Goal: Transaction & Acquisition: Subscribe to service/newsletter

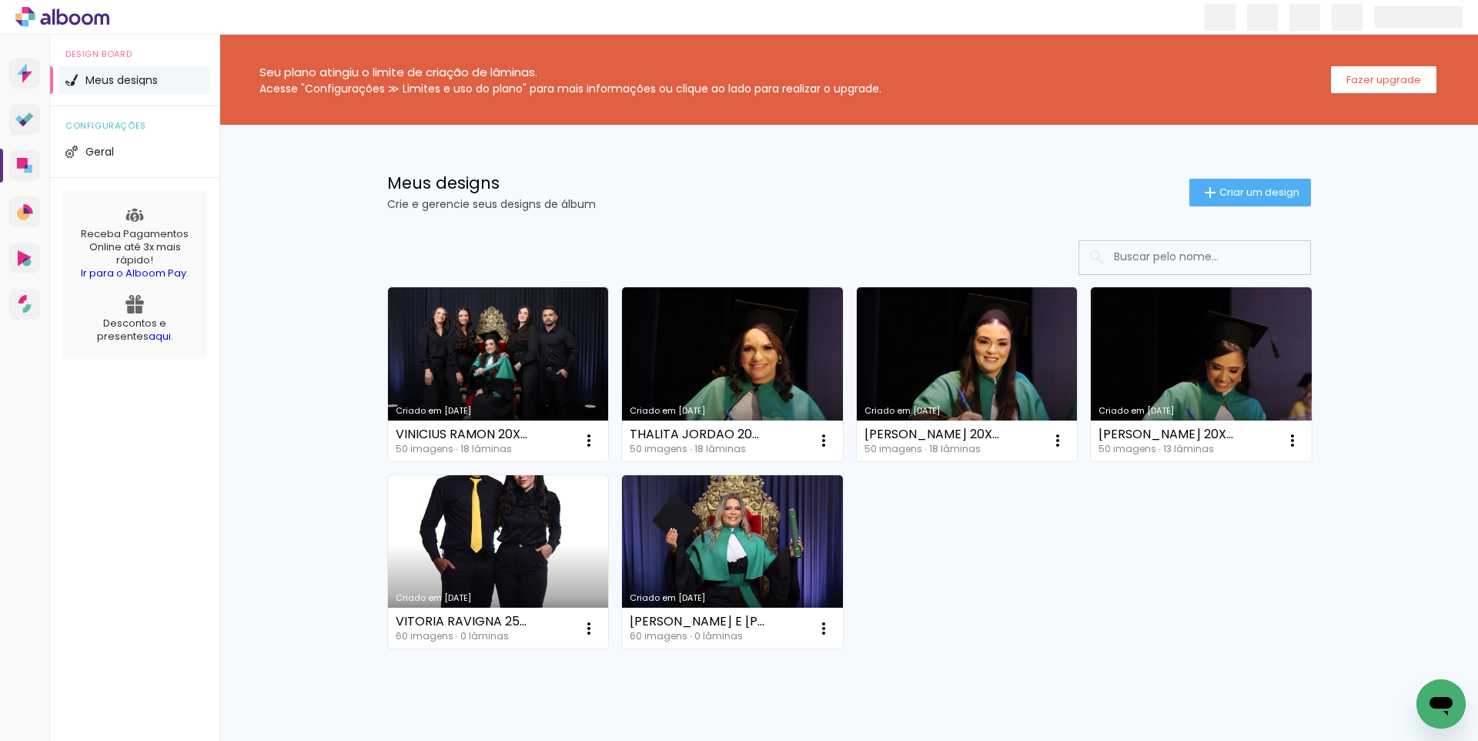
click at [1348, 172] on div "Seu plano atingiu o limite de criação de lâminas. Acesse "Configurações ≫ Limit…" at bounding box center [848, 414] width 1259 height 758
click at [0, 0] on slot "Fazer upgrade" at bounding box center [0, 0] width 0 height 0
click at [92, 161] on li "Geral" at bounding box center [134, 152] width 151 height 28
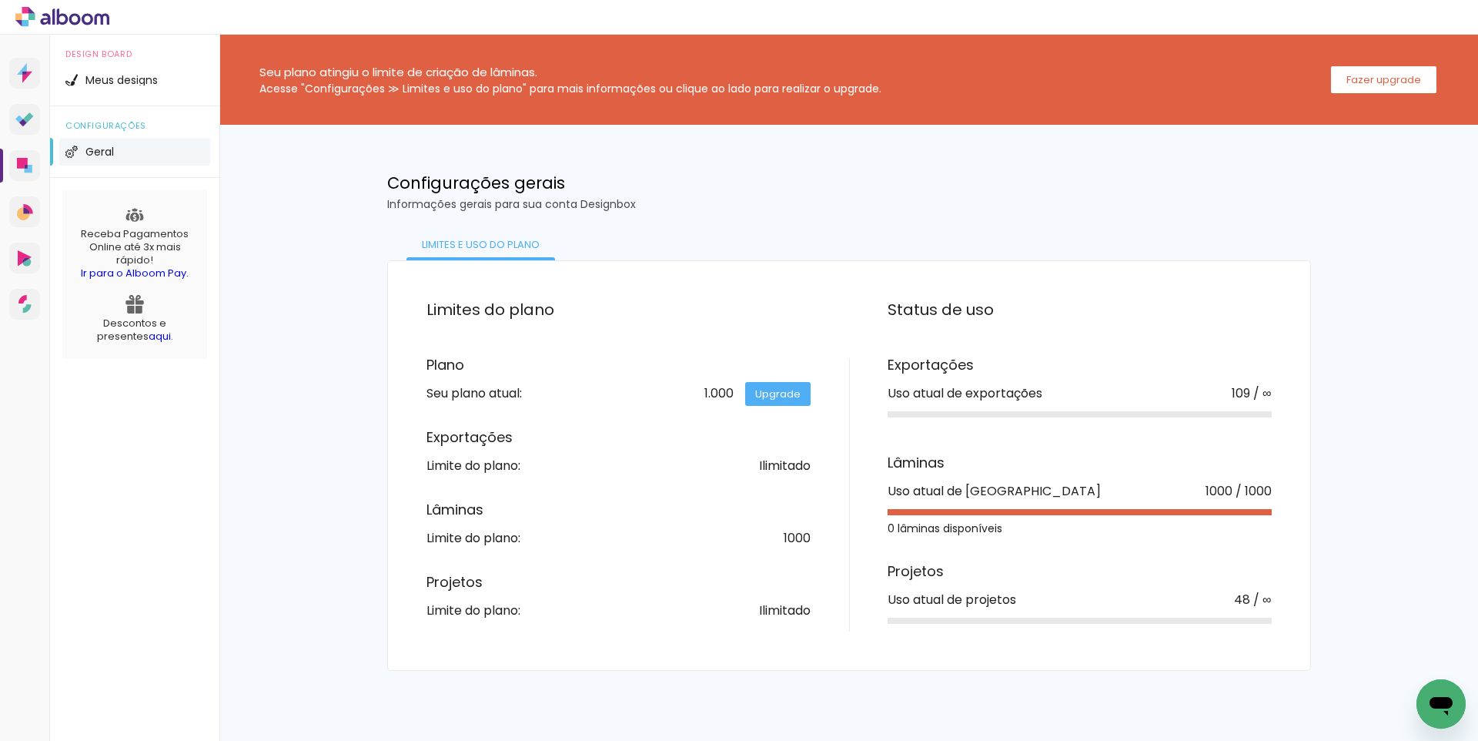
click at [25, 22] on icon at bounding box center [25, 23] width 7 height 7
